Goal: Obtain resource: Obtain resource

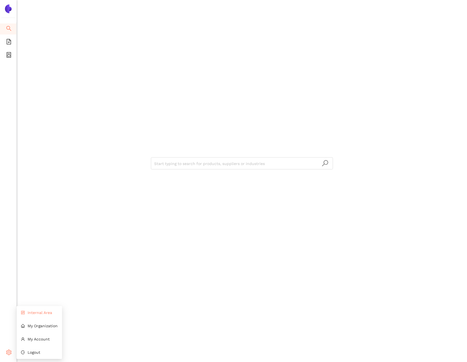
click at [28, 315] on li "Internal Area" at bounding box center [40, 312] width 46 height 11
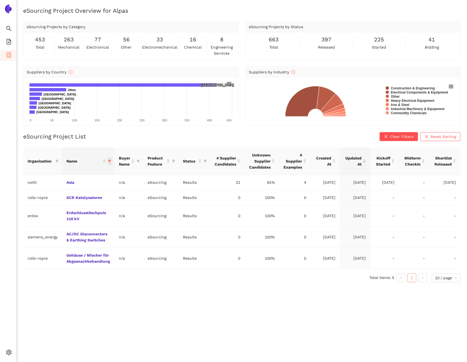
click at [109, 162] on icon "filter" at bounding box center [109, 160] width 3 height 3
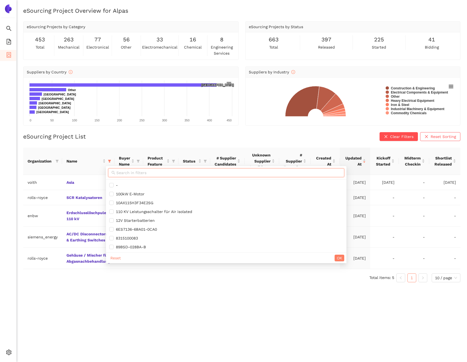
click at [133, 173] on input "text" at bounding box center [228, 173] width 224 height 6
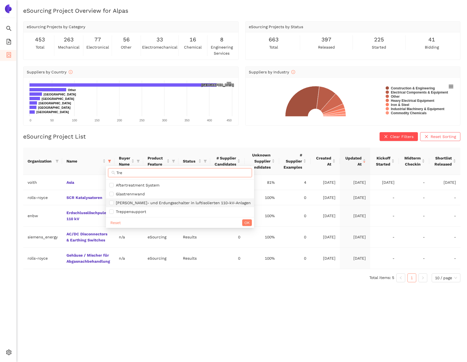
type input "Tre"
click at [159, 203] on span "[PERSON_NAME]- und Erdungsschalter in luftisolierten 110-kV-Anlagen" at bounding box center [182, 203] width 137 height 4
checkbox input "true"
click at [244, 220] on span "OK" at bounding box center [246, 223] width 5 height 6
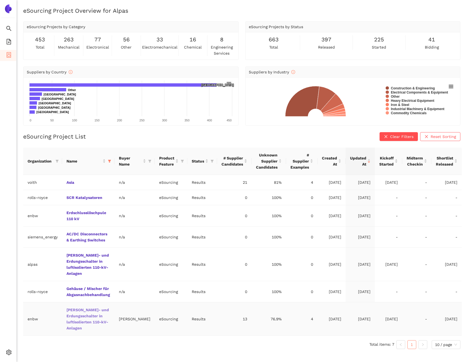
click at [0, 0] on link "[PERSON_NAME]- und Erdungsschalter in luftisolierten 110-kV-Anlagen" at bounding box center [0, 0] width 0 height 0
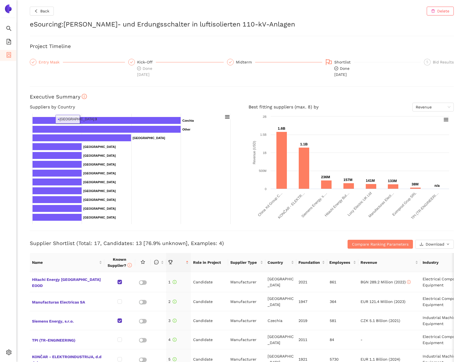
click at [53, 64] on div "Entry Mask" at bounding box center [51, 62] width 24 height 7
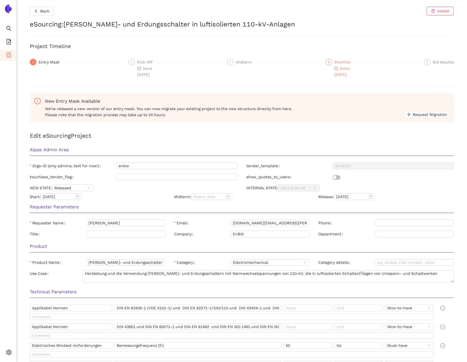
click at [334, 61] on div "Shortlist" at bounding box center [344, 62] width 20 height 7
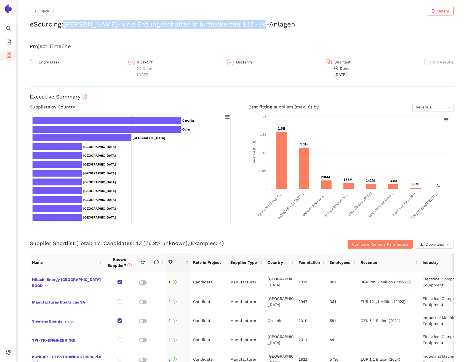
drag, startPoint x: 67, startPoint y: 24, endPoint x: 260, endPoint y: 25, distance: 193.1
click at [260, 25] on h2 "eSourcing : [PERSON_NAME]- und Erdungsschalter in luftisolierten 110-kV-Anlagen" at bounding box center [242, 24] width 424 height 9
copy h2 "[PERSON_NAME]- und Erdungsschalter in luftisolierten 110-kV-Anlagen"
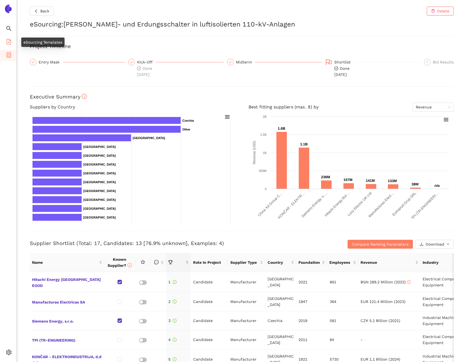
click at [13, 42] on li "eSourcing Templates" at bounding box center [8, 42] width 16 height 11
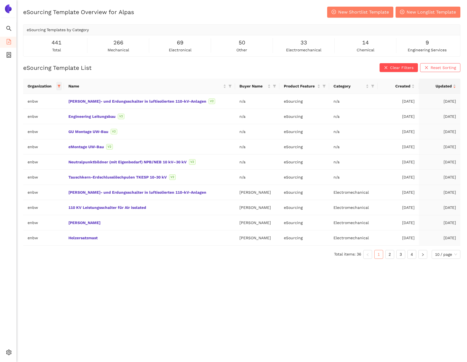
click at [61, 87] on icon "filter" at bounding box center [59, 86] width 3 height 3
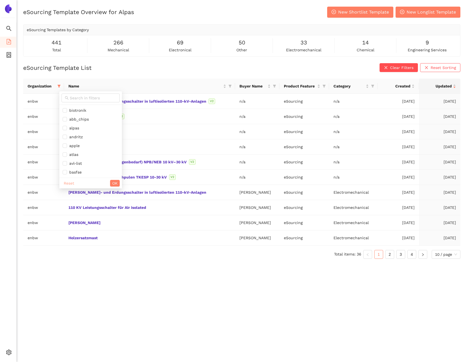
click at [64, 184] on span "Reset" at bounding box center [69, 183] width 10 height 6
checkbox input "false"
click at [117, 182] on span "OK" at bounding box center [114, 183] width 5 height 6
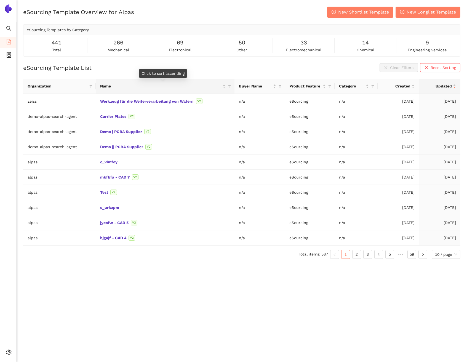
click at [229, 85] on icon "filter" at bounding box center [229, 86] width 3 height 3
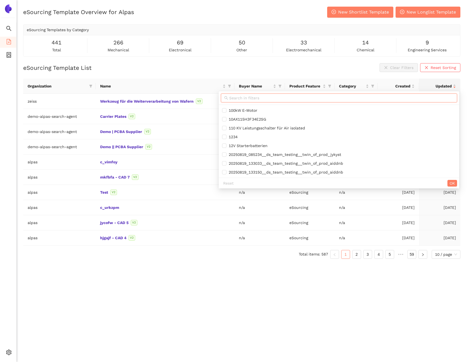
click at [253, 98] on input "text" at bounding box center [341, 98] width 224 height 6
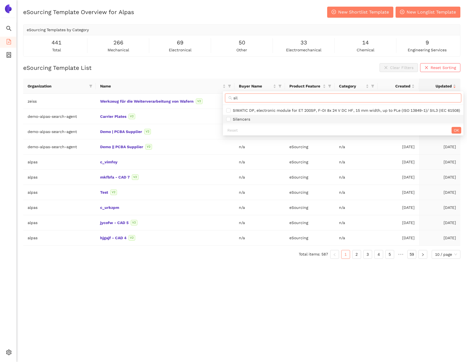
type input "sil"
click at [253, 122] on span "Silencers" at bounding box center [343, 119] width 234 height 6
checkbox input "true"
click at [456, 133] on button "OK" at bounding box center [456, 130] width 10 height 7
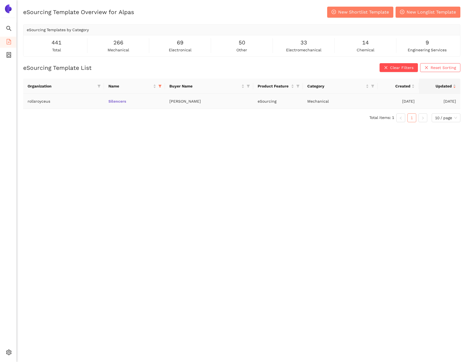
click at [0, 0] on link "Silencers" at bounding box center [0, 0] width 0 height 0
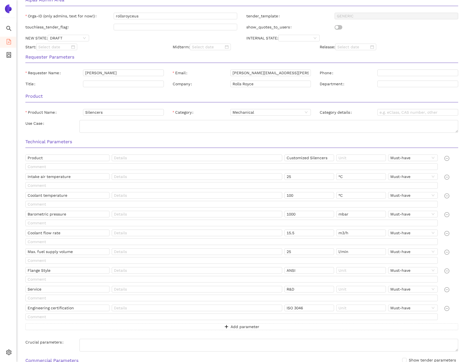
scroll to position [67, 0]
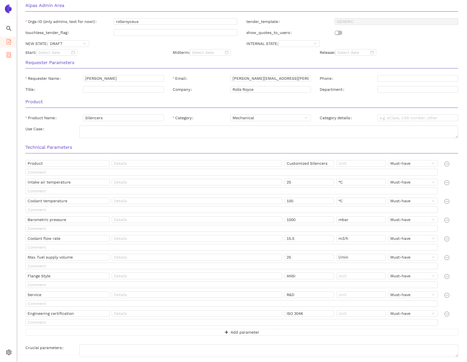
click at [7, 57] on icon "container" at bounding box center [9, 55] width 4 height 6
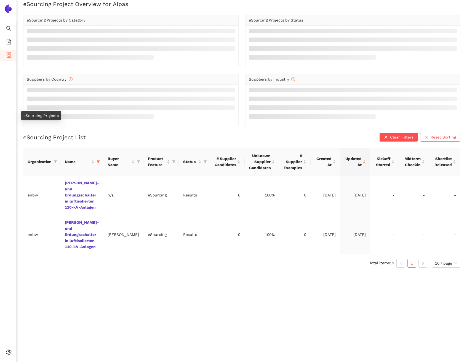
scroll to position [7, 0]
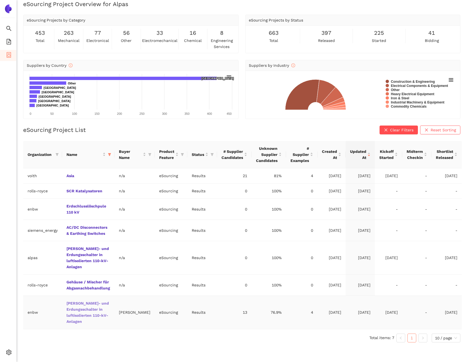
click at [0, 0] on link "[PERSON_NAME]- und Erdungsschalter in luftisolierten 110-kV-Anlagen" at bounding box center [0, 0] width 0 height 0
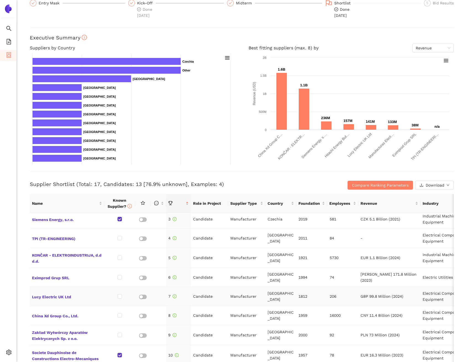
scroll to position [53, 0]
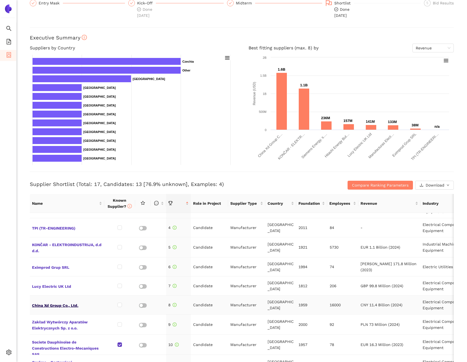
click at [73, 301] on span "China Xd Group Co., Ltd." at bounding box center [67, 304] width 70 height 7
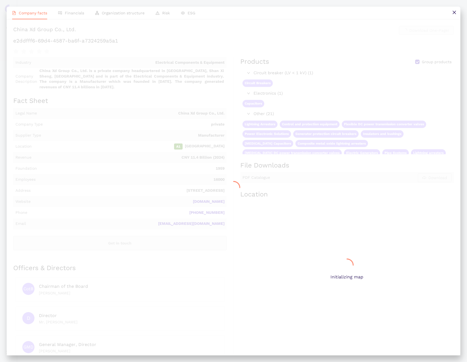
scroll to position [0, 0]
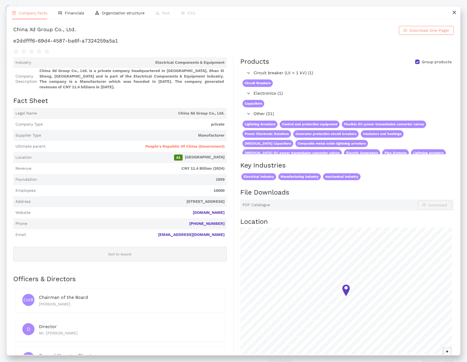
click at [76, 34] on div "China Xd Group Co., Ltd." at bounding box center [44, 30] width 63 height 9
copy h1 "China Xd Group Co., Ltd. Download One-Pager"
click at [0, 0] on link "[DOMAIN_NAME]" at bounding box center [0, 0] width 0 height 0
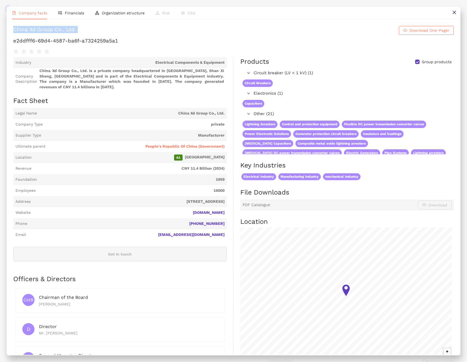
click at [73, 32] on div "China Xd Group Co., Ltd." at bounding box center [44, 30] width 63 height 9
click at [452, 9] on button at bounding box center [454, 13] width 12 height 12
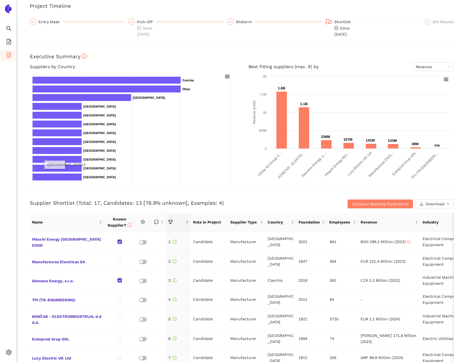
scroll to position [42, 0]
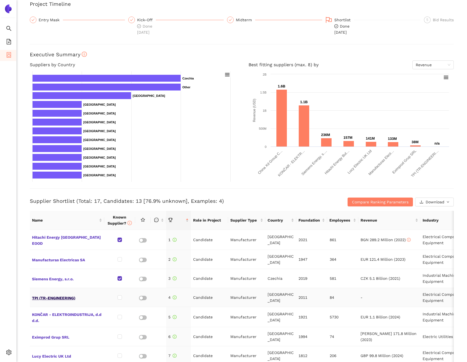
click at [67, 295] on span "TPI (TR-ENGINEERING)" at bounding box center [67, 297] width 70 height 7
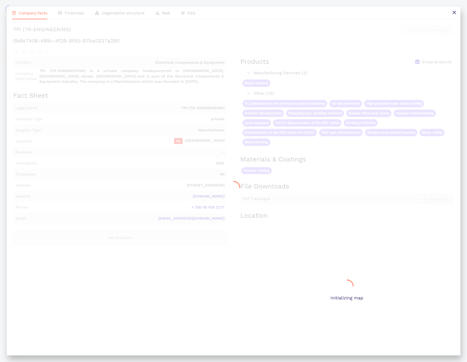
scroll to position [0, 0]
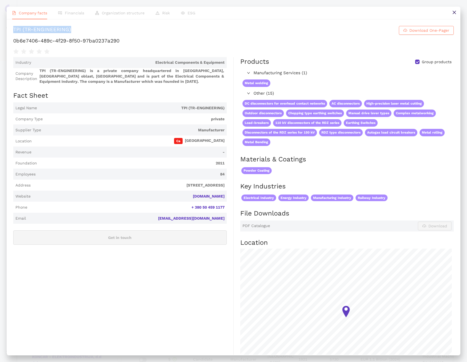
drag, startPoint x: 125, startPoint y: 33, endPoint x: 15, endPoint y: 29, distance: 110.1
click at [15, 29] on h1 "TPI (TR-ENGINEERING) Download One-Pager" at bounding box center [233, 30] width 440 height 9
copy div "TPI (TR-ENGINEERING)"
click at [451, 17] on button at bounding box center [454, 13] width 12 height 12
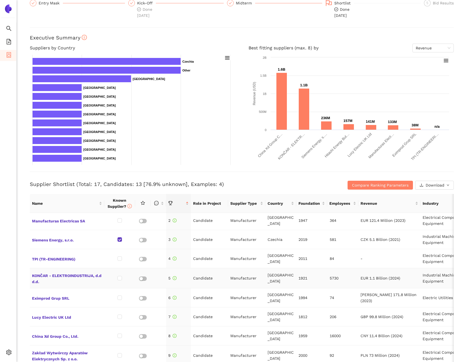
scroll to position [27, 0]
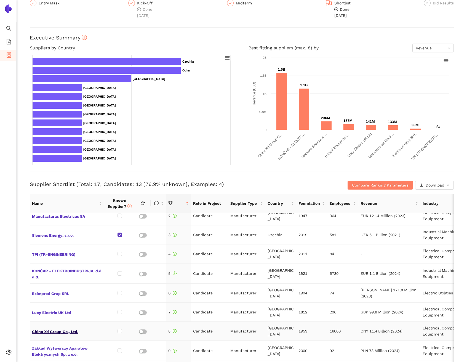
click at [55, 327] on span "China Xd Group Co., Ltd." at bounding box center [67, 330] width 70 height 7
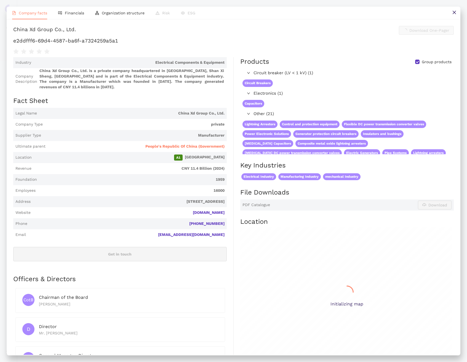
scroll to position [0, 0]
drag, startPoint x: 126, startPoint y: 34, endPoint x: 15, endPoint y: 30, distance: 110.4
click at [15, 30] on h1 "China Xd Group Co., Ltd. Download One-Pager" at bounding box center [233, 30] width 440 height 9
copy div "China Xd Group Co., Ltd."
click at [121, 34] on h1 "China Xd Group Co., Ltd. Download One-Pager" at bounding box center [233, 30] width 440 height 9
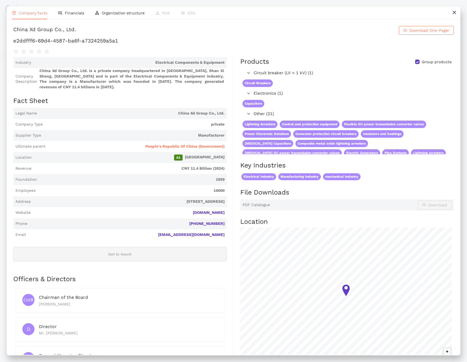
click at [76, 32] on div "China Xd Group Co., Ltd." at bounding box center [44, 30] width 63 height 9
copy h1 "China Xd Group Co., Ltd. Download One-Pager"
